Goal: Task Accomplishment & Management: Use online tool/utility

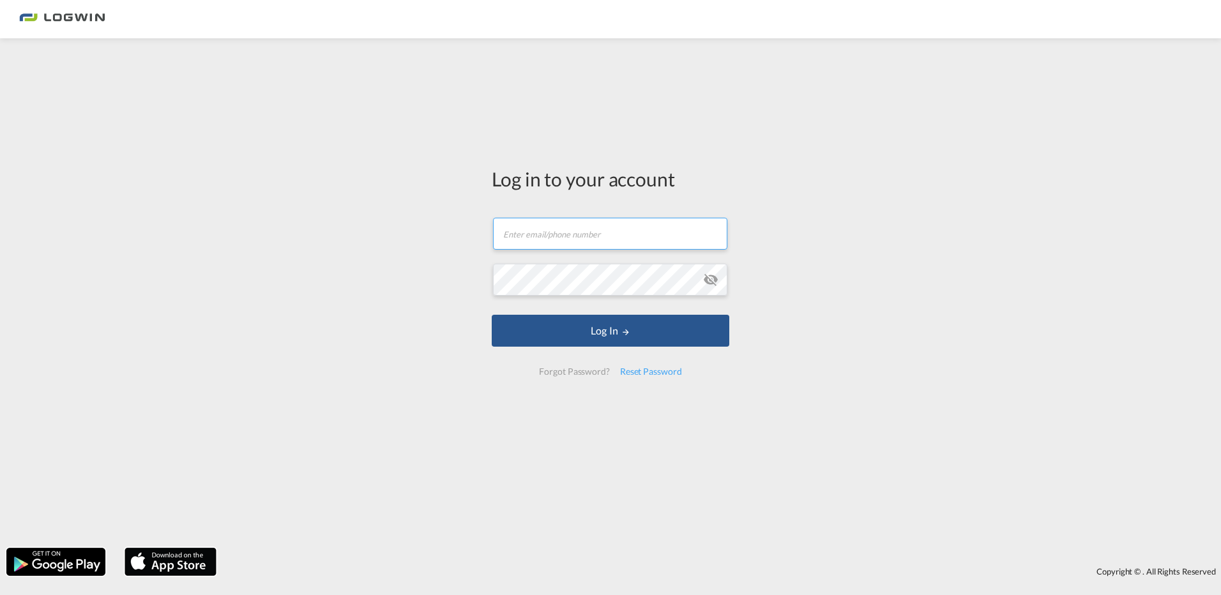
type input "[PERSON_NAME][EMAIL_ADDRESS][PERSON_NAME][DOMAIN_NAME]"
click at [622, 347] on form "[PERSON_NAME][EMAIL_ADDRESS][PERSON_NAME][DOMAIN_NAME] Email field is required …" at bounding box center [611, 296] width 238 height 183
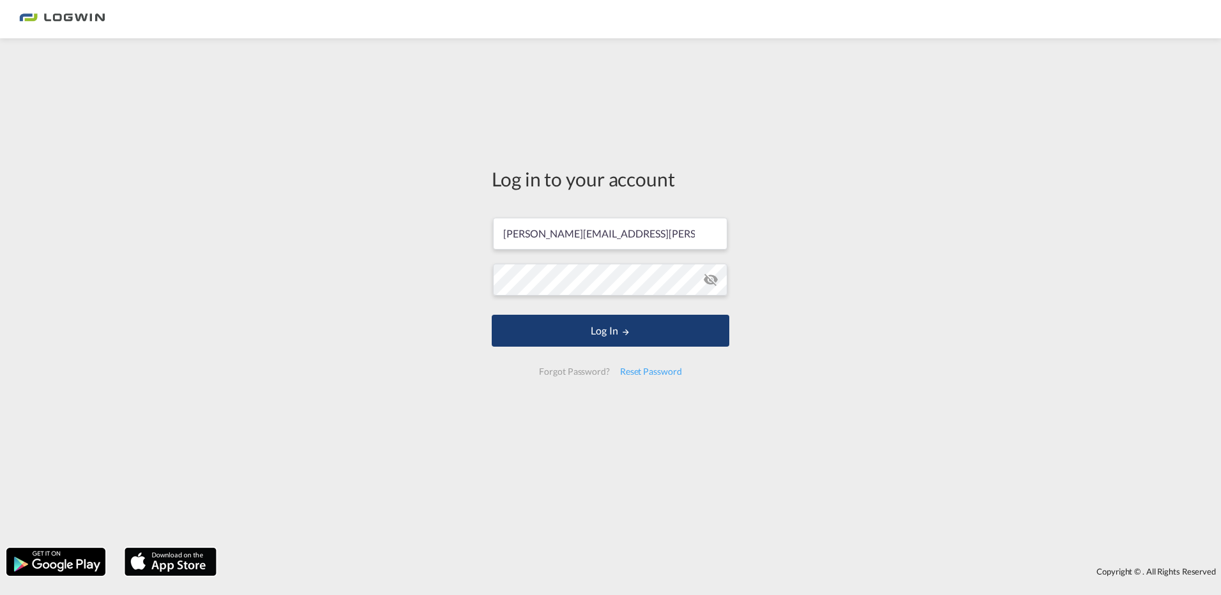
click at [620, 333] on button "Log In" at bounding box center [611, 331] width 238 height 32
